Goal: Information Seeking & Learning: Check status

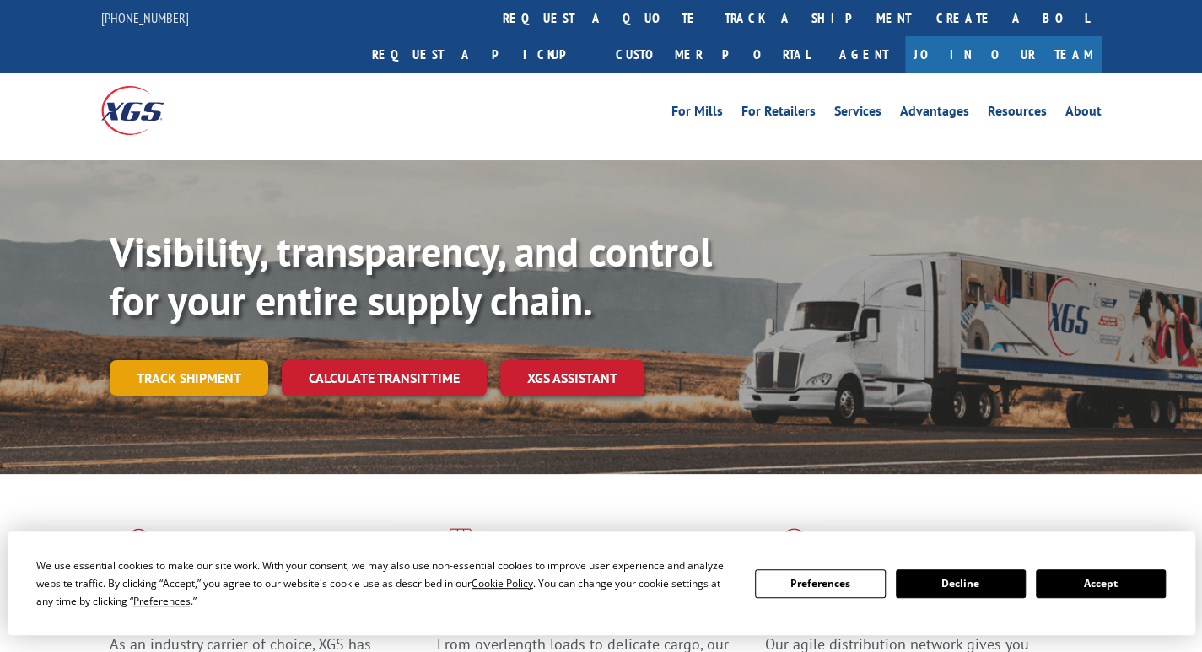
click at [162, 360] on link "Track shipment" at bounding box center [189, 377] width 159 height 35
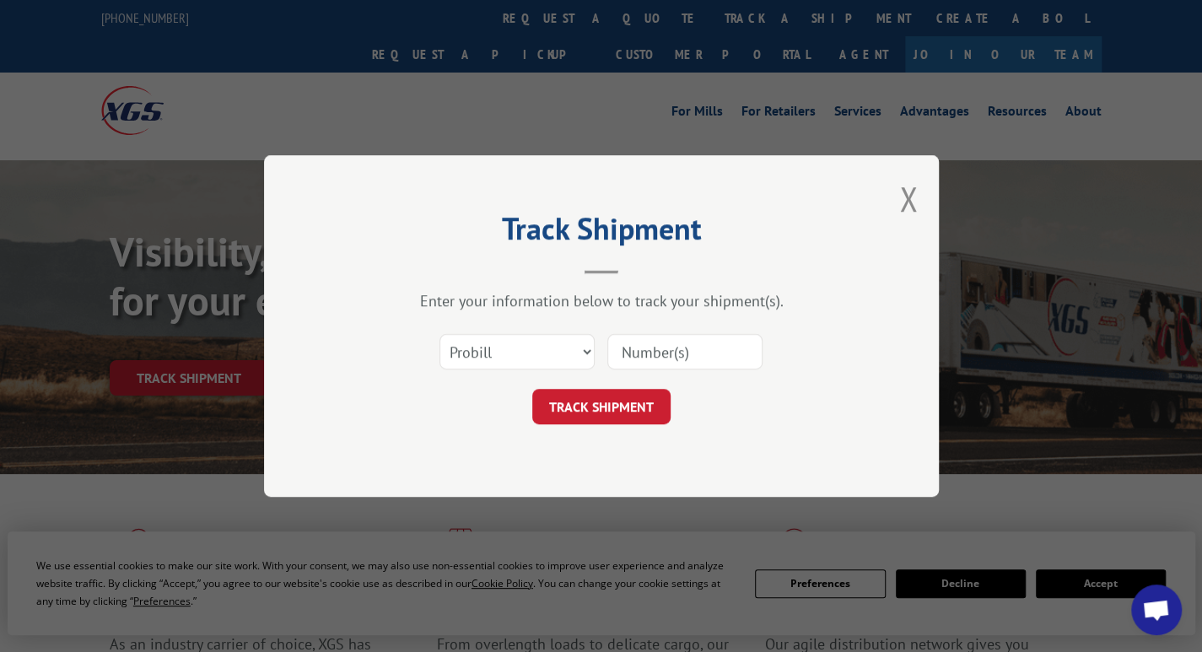
click at [702, 347] on input at bounding box center [684, 351] width 155 height 35
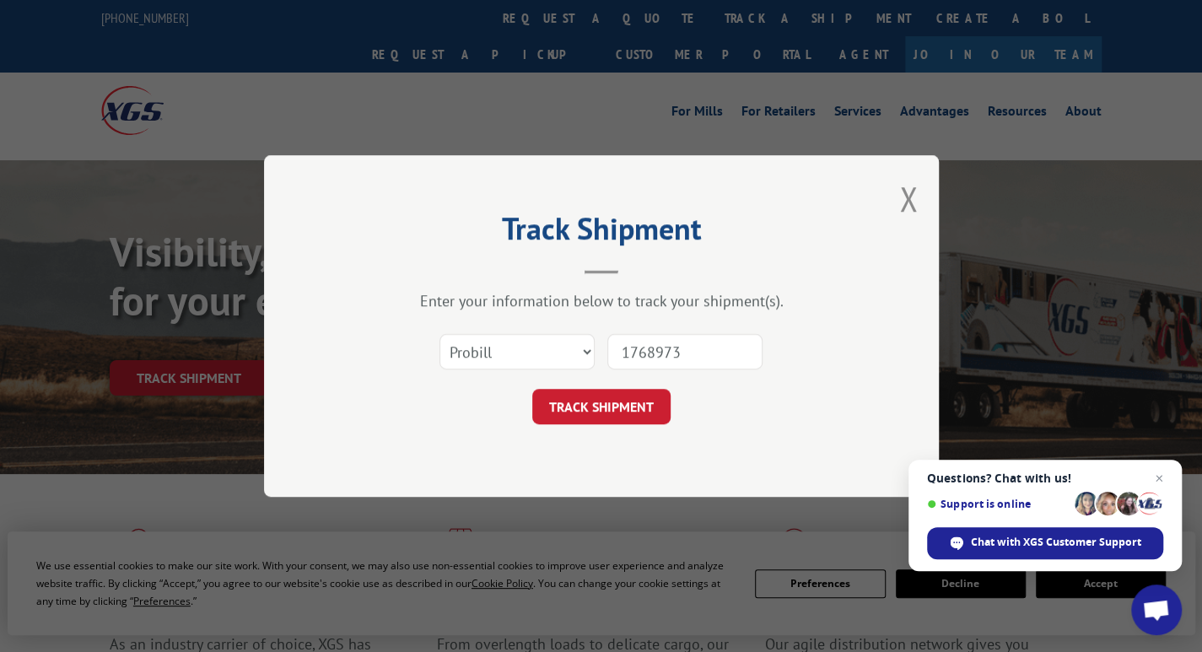
type input "17689736"
click button "TRACK SHIPMENT" at bounding box center [601, 406] width 138 height 35
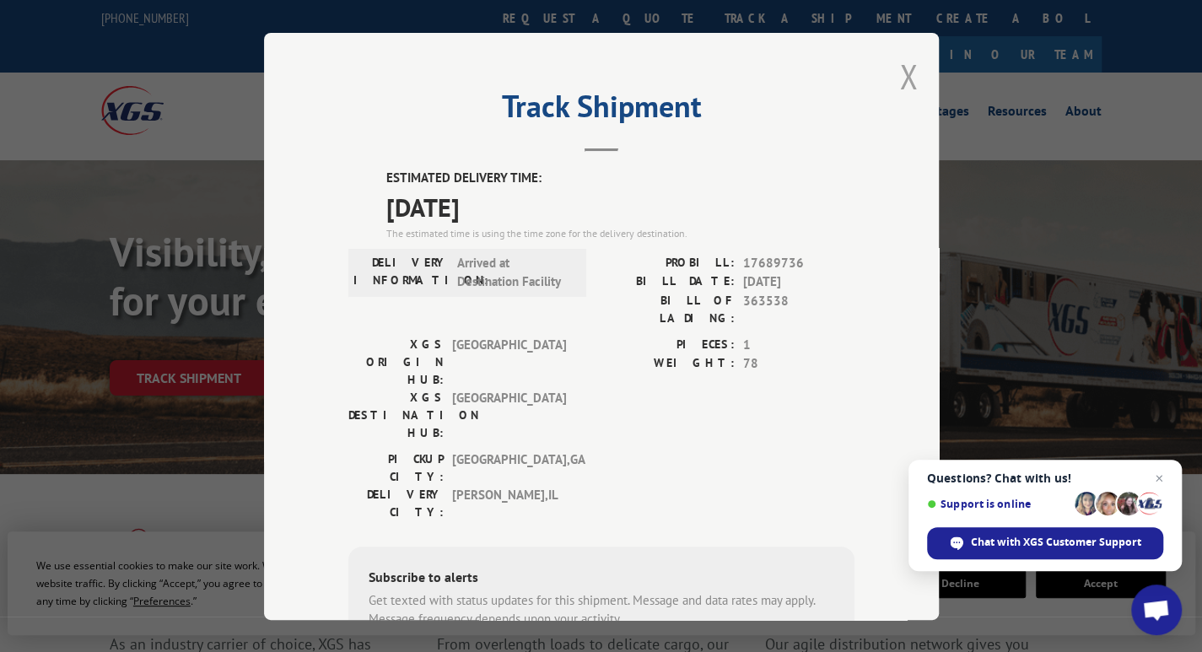
click at [899, 78] on button "Close modal" at bounding box center [908, 76] width 19 height 45
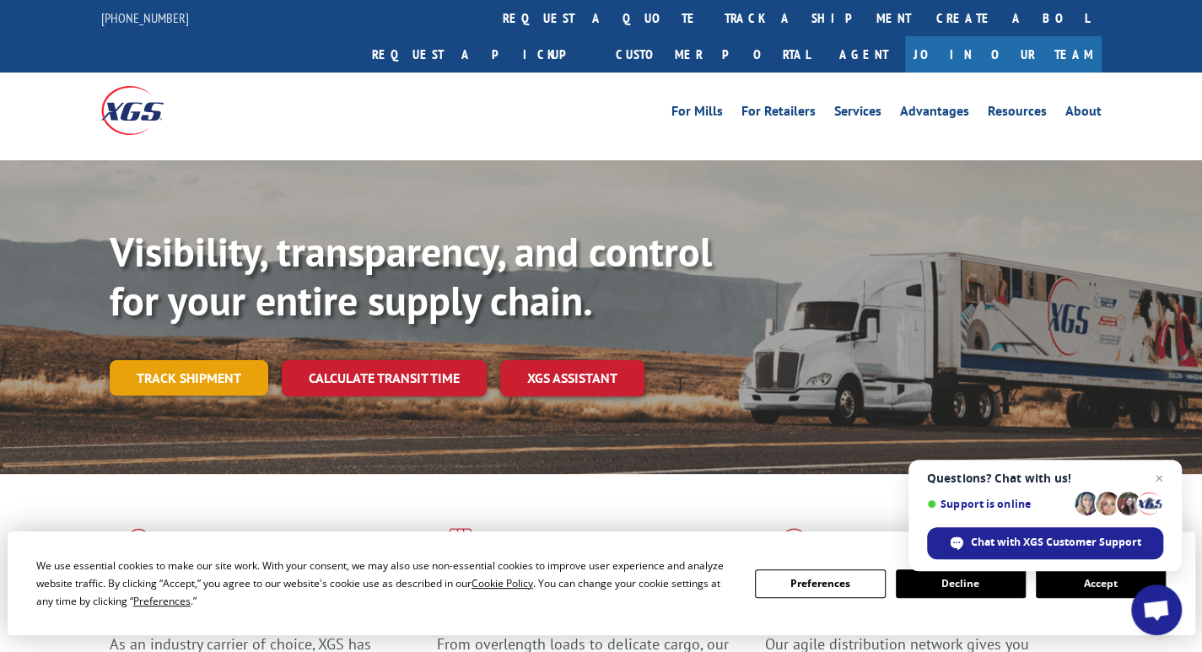
click at [222, 360] on link "Track shipment" at bounding box center [189, 377] width 159 height 35
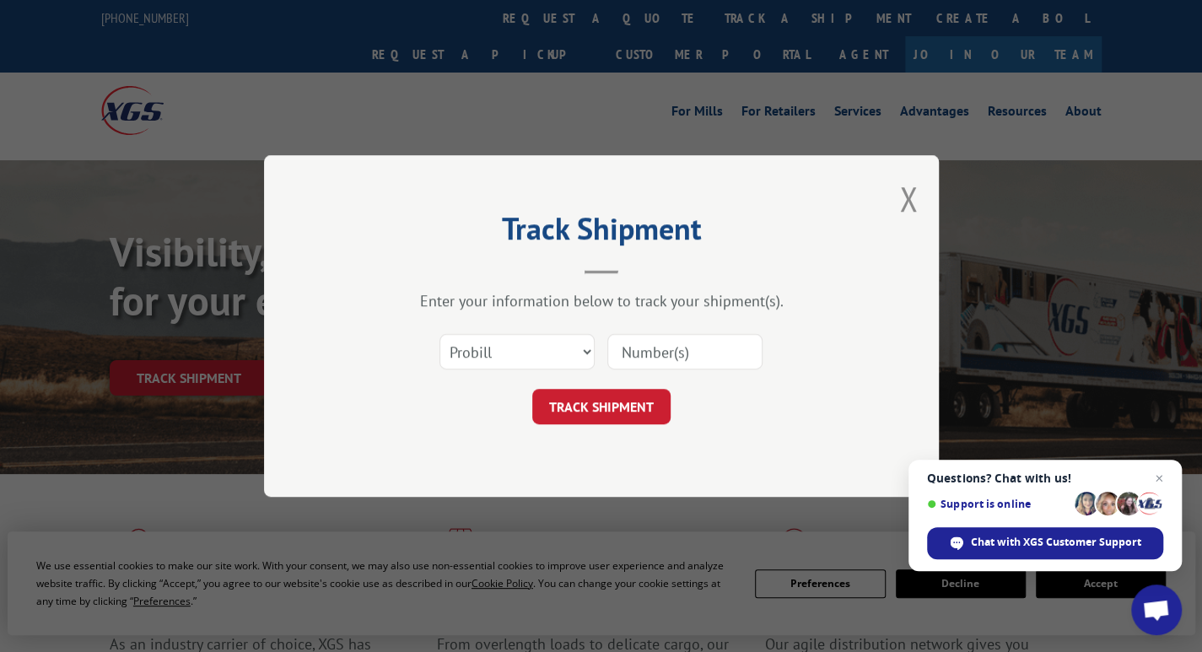
click at [664, 341] on input at bounding box center [684, 351] width 155 height 35
type input "17689735"
click button "TRACK SHIPMENT" at bounding box center [601, 406] width 138 height 35
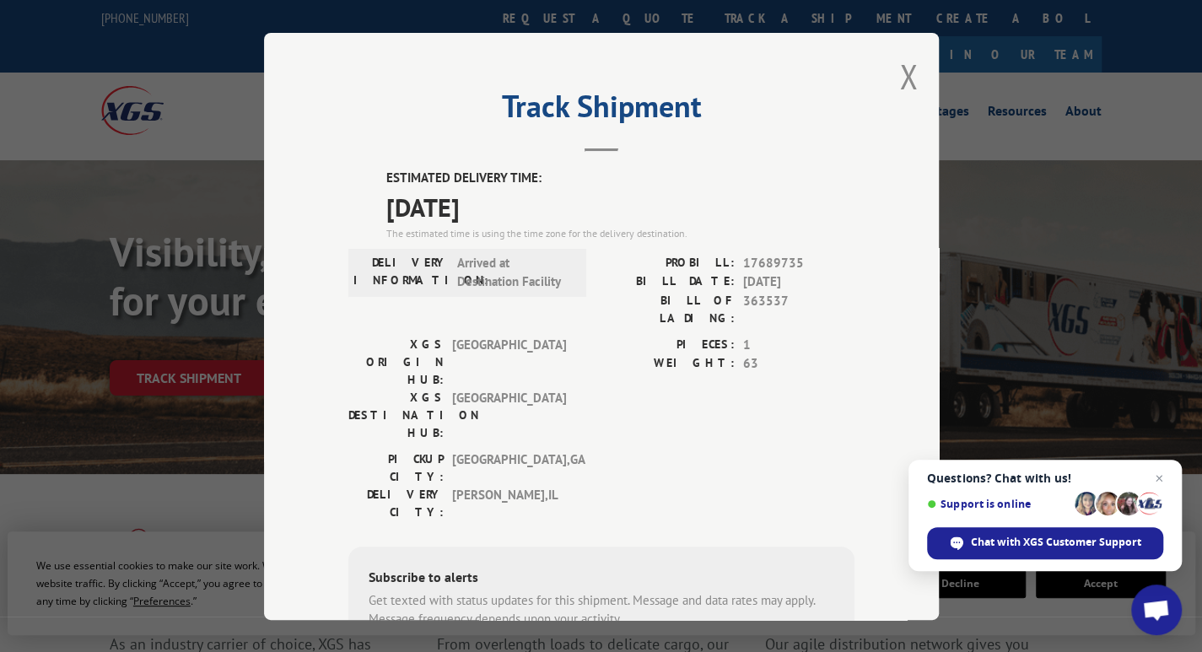
drag, startPoint x: 904, startPoint y: 78, endPoint x: 848, endPoint y: 49, distance: 62.6
click at [904, 78] on button "Close modal" at bounding box center [908, 76] width 19 height 45
